Goal: Navigation & Orientation: Find specific page/section

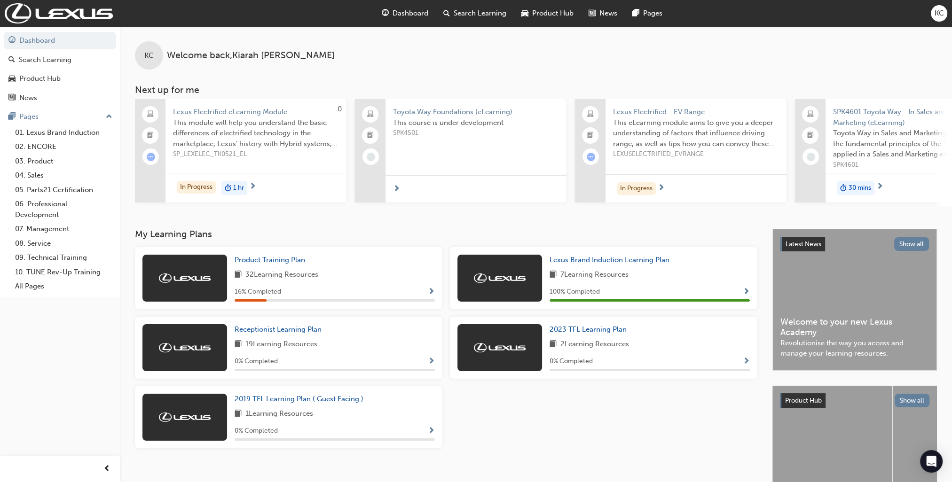
click at [559, 16] on span "Product Hub" at bounding box center [552, 13] width 41 height 11
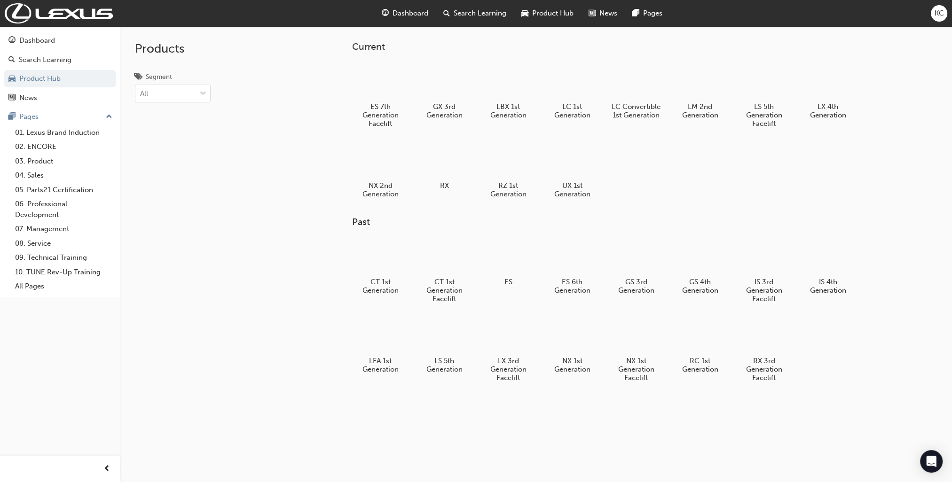
click at [409, 13] on span "Dashboard" at bounding box center [410, 13] width 36 height 11
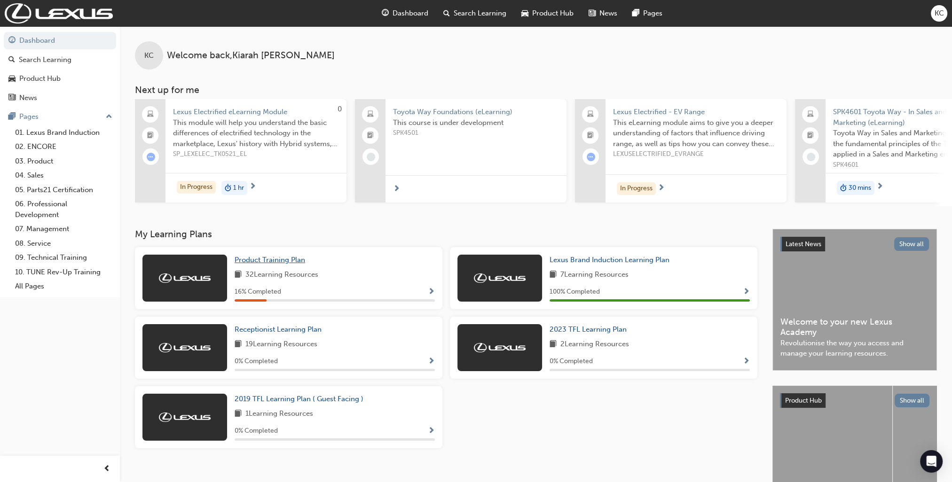
click at [273, 264] on span "Product Training Plan" at bounding box center [269, 260] width 70 height 8
